Goal: Information Seeking & Learning: Learn about a topic

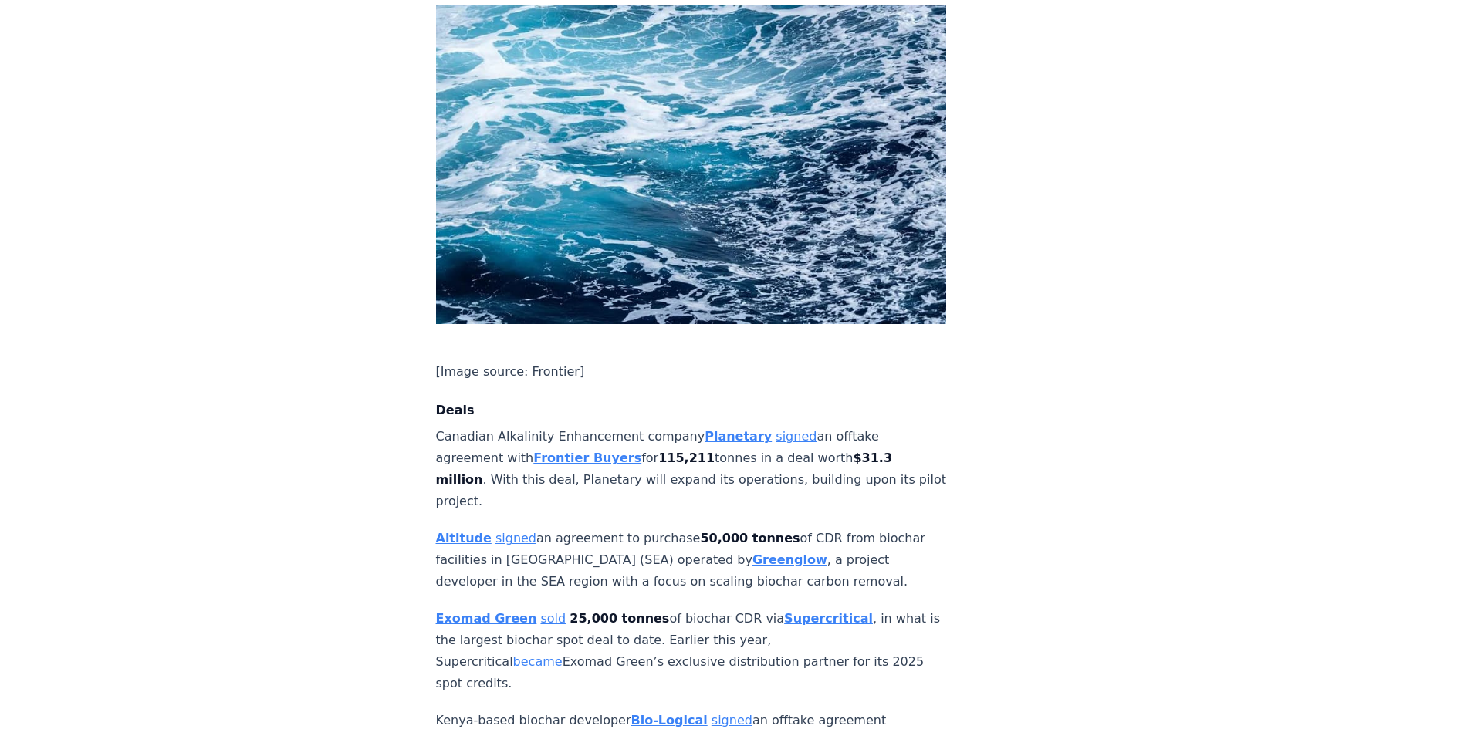
scroll to position [897, 0]
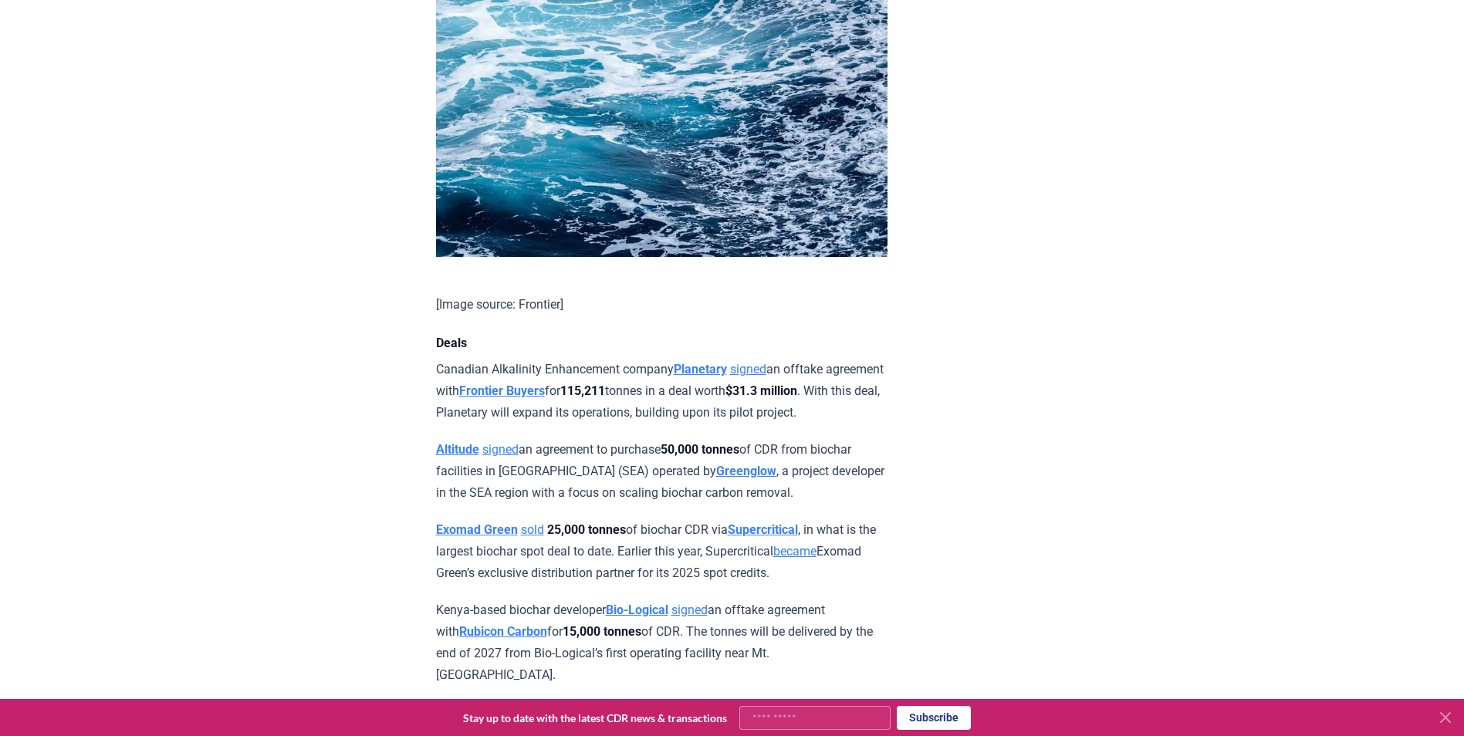
click at [760, 478] on strong "Greenglow" at bounding box center [746, 471] width 60 height 15
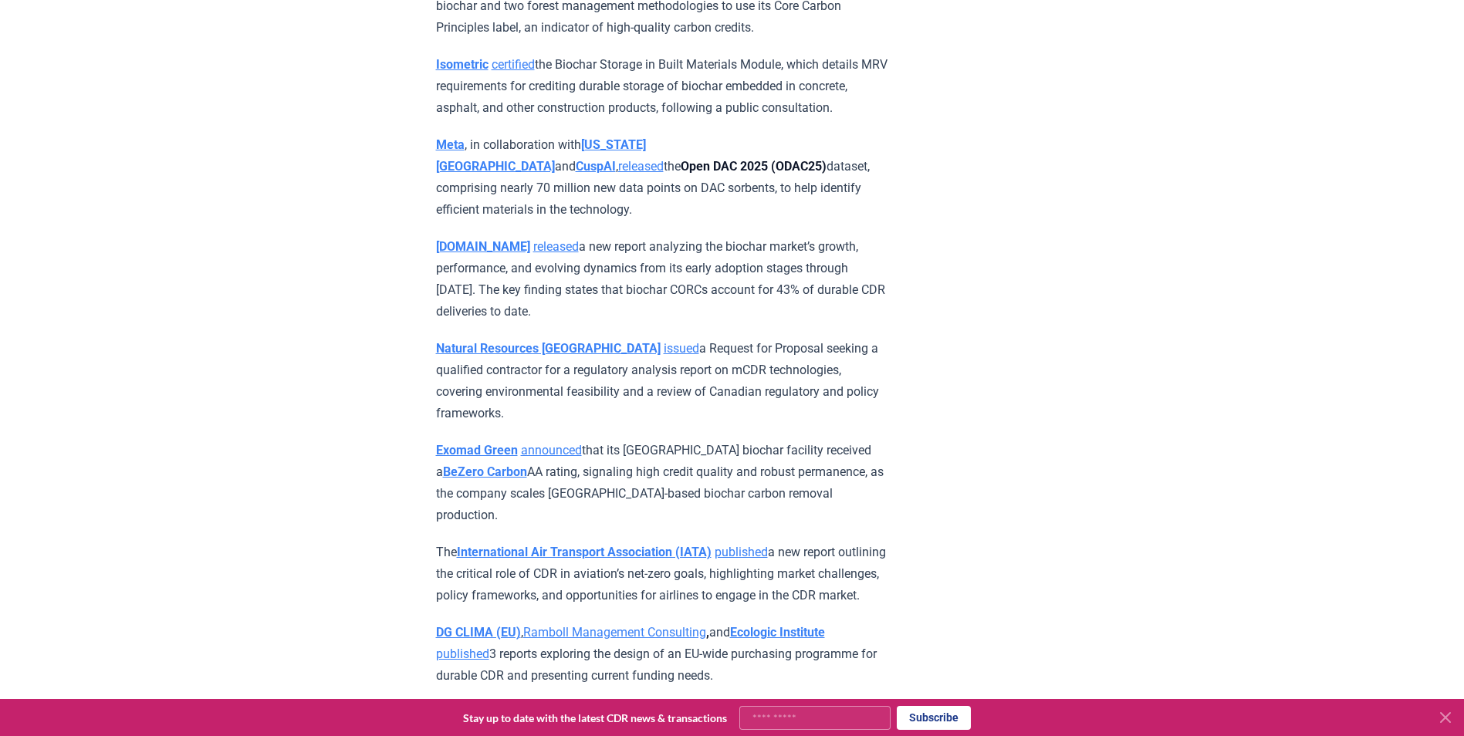
scroll to position [5695, 0]
